Goal: Communication & Community: Ask a question

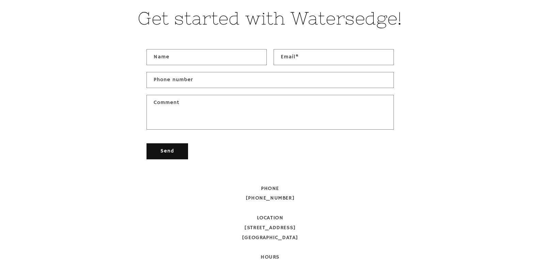
scroll to position [145, 0]
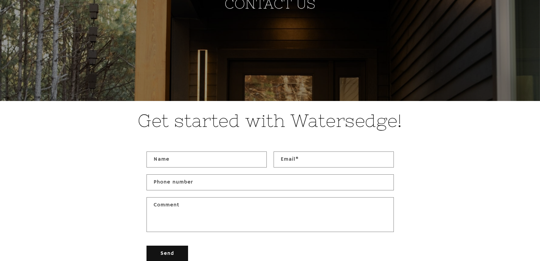
click at [215, 137] on div "Get started with Watersedge!" at bounding box center [270, 124] width 375 height 30
click at [215, 157] on input "Name" at bounding box center [207, 159] width 120 height 15
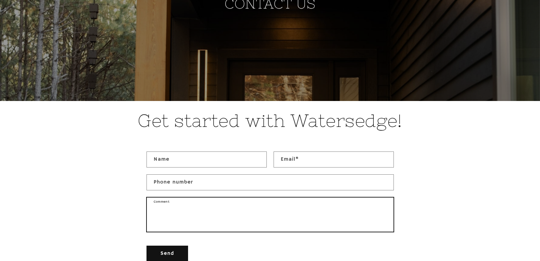
drag, startPoint x: 329, startPoint y: 201, endPoint x: 264, endPoint y: 138, distance: 90.4
click at [283, 154] on form "Name Email * Phone number Comment Send" at bounding box center [270, 206] width 247 height 110
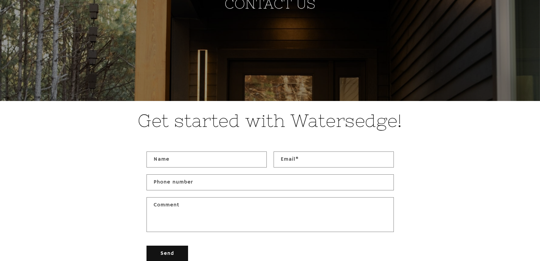
drag, startPoint x: 0, startPoint y: 122, endPoint x: 36, endPoint y: 160, distance: 52.6
click at [22, 152] on main "CONTACT US Get started with Watersedge! Contact form Name Email * Phone number …" at bounding box center [270, 120] width 540 height 531
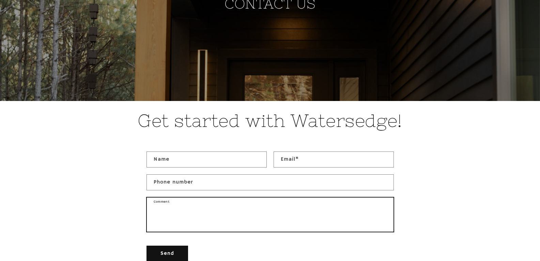
drag, startPoint x: 190, startPoint y: 214, endPoint x: 191, endPoint y: 173, distance: 40.6
click at [190, 209] on textarea "Comment" at bounding box center [270, 214] width 247 height 34
paste textarea "**********"
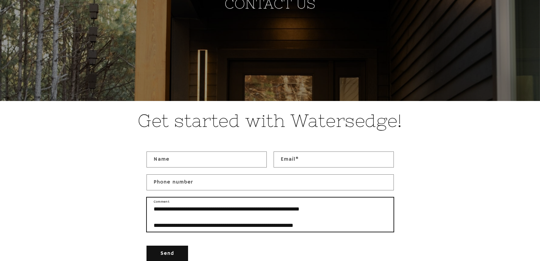
type textarea "**********"
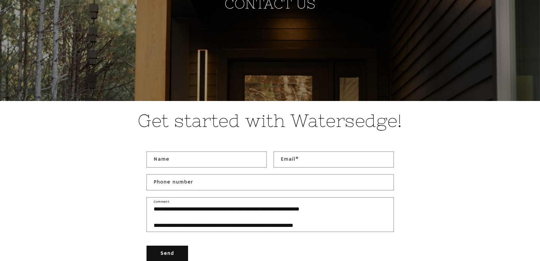
scroll to position [226, 0]
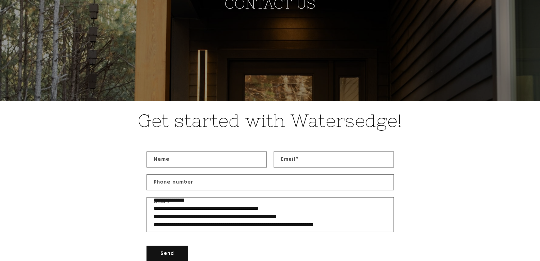
click at [191, 173] on div "Name Email *" at bounding box center [270, 162] width 247 height 23
click at [201, 196] on form "Name Email * Phone number Comment Send" at bounding box center [270, 206] width 247 height 110
drag, startPoint x: 201, startPoint y: 196, endPoint x: 200, endPoint y: 175, distance: 21.2
click at [201, 196] on form "Name Email * Phone number Comment Send" at bounding box center [270, 206] width 247 height 110
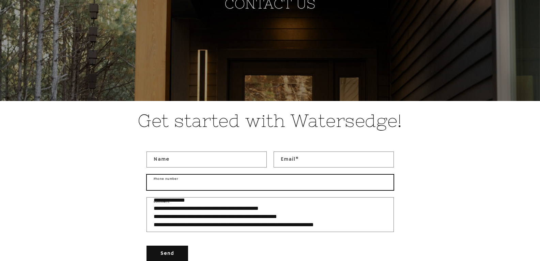
drag, startPoint x: 200, startPoint y: 175, endPoint x: 203, endPoint y: 188, distance: 14.2
click at [200, 175] on input "Phone number" at bounding box center [270, 182] width 247 height 15
type input "**********"
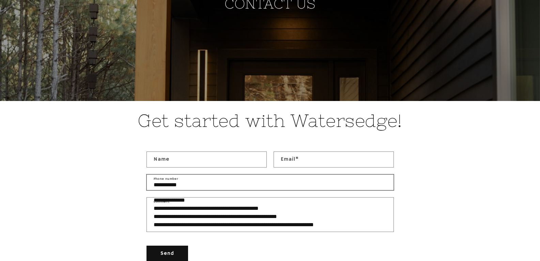
type input "**********"
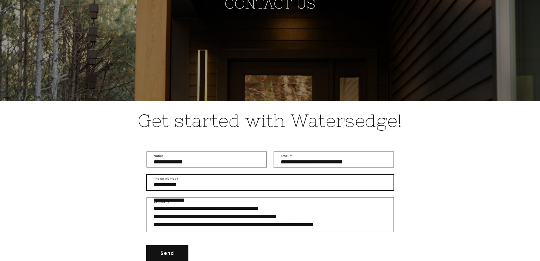
scroll to position [247, 0]
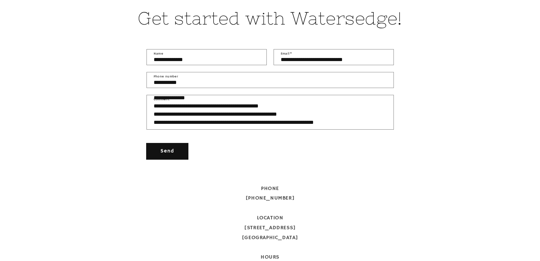
click at [180, 147] on button "Send" at bounding box center [168, 151] width 42 height 16
click at [180, 148] on button "Send" at bounding box center [168, 151] width 42 height 16
